Goal: Information Seeking & Learning: Learn about a topic

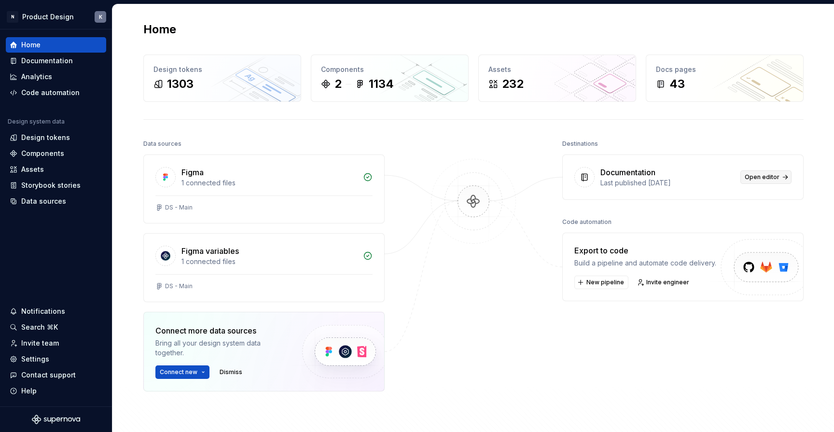
click at [728, 178] on span "Open editor" at bounding box center [761, 177] width 35 height 8
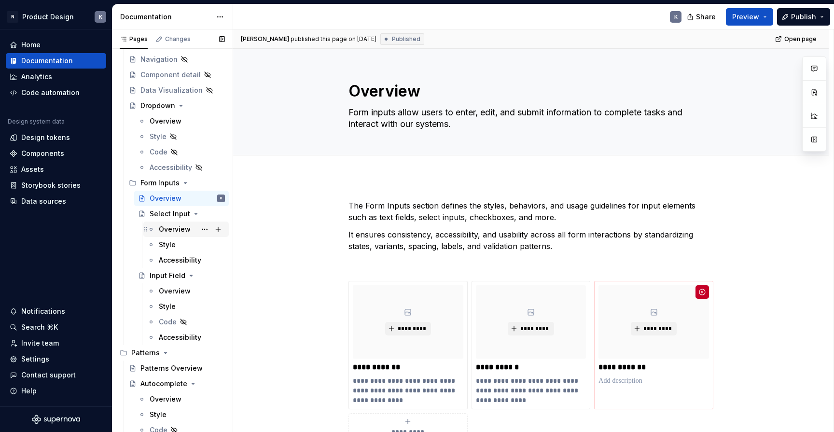
scroll to position [510, 0]
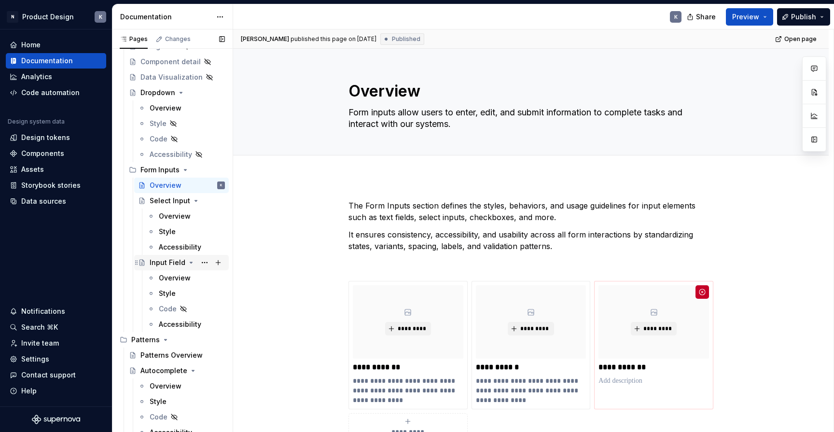
click at [165, 259] on div "Input Field" at bounding box center [168, 263] width 36 height 10
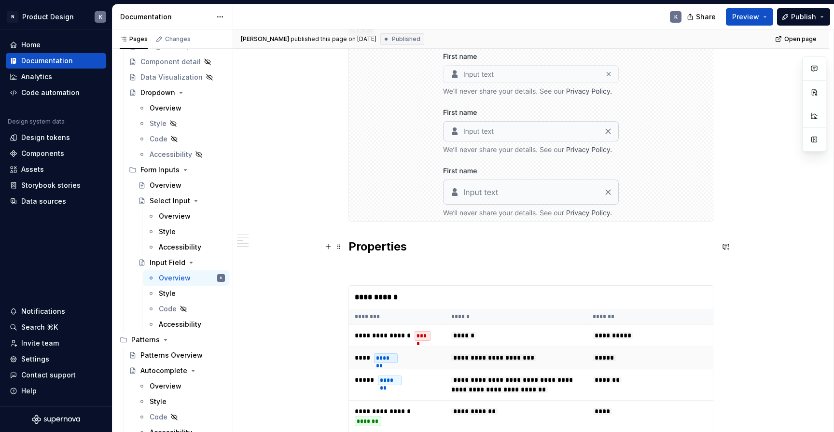
scroll to position [1276, 0]
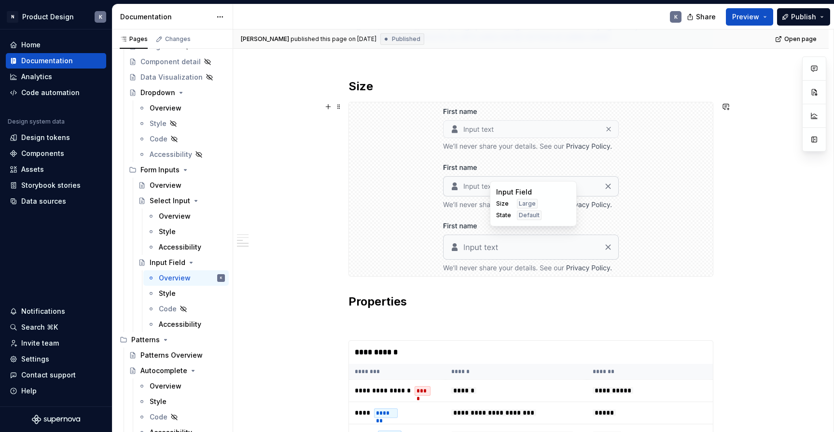
click at [419, 229] on div at bounding box center [531, 246] width 364 height 59
type textarea "*"
